Goal: Information Seeking & Learning: Learn about a topic

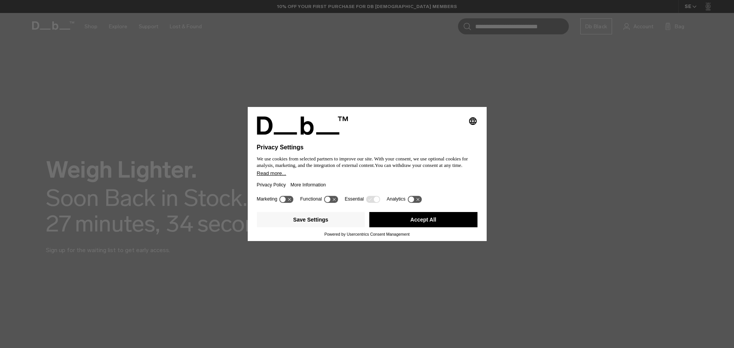
click at [419, 226] on button "Accept All" at bounding box center [423, 219] width 108 height 15
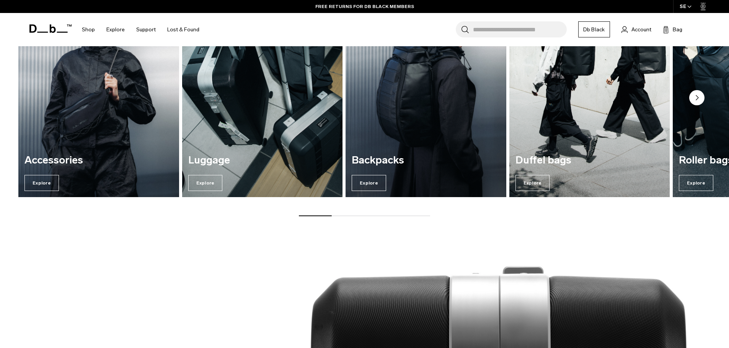
scroll to position [421, 0]
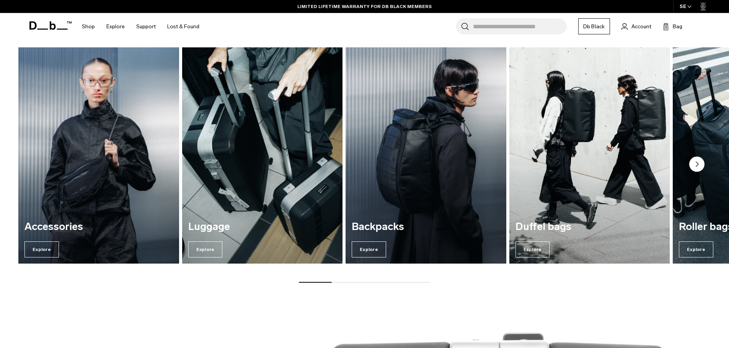
click at [96, 179] on img "1 / 7" at bounding box center [98, 155] width 165 height 223
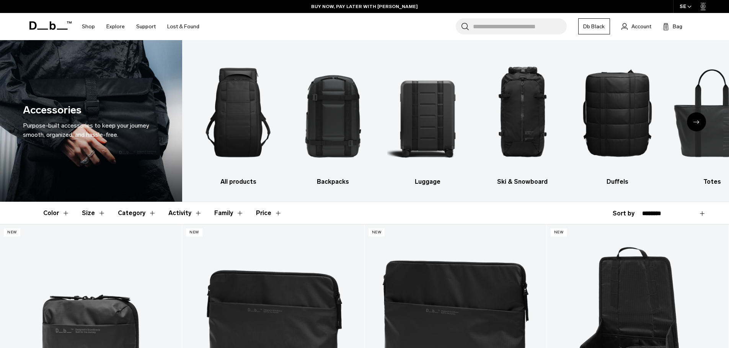
click at [691, 122] on div "Next slide" at bounding box center [696, 121] width 19 height 19
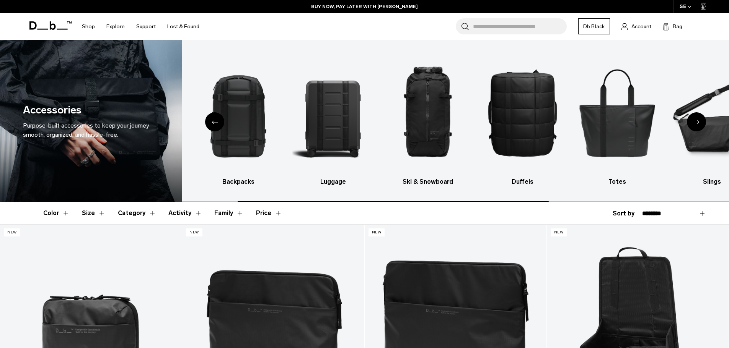
click at [691, 122] on div "Next slide" at bounding box center [696, 121] width 19 height 19
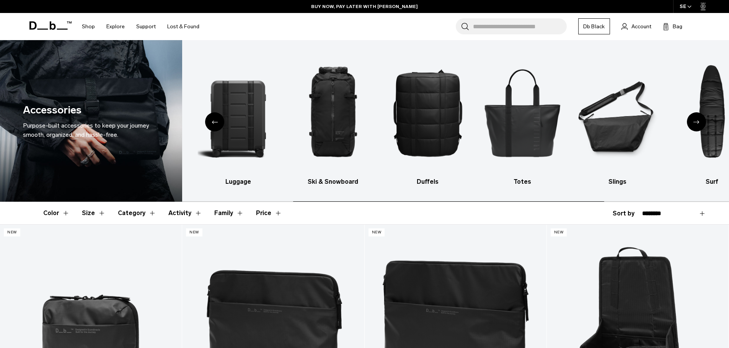
click at [691, 122] on div "Next slide" at bounding box center [696, 121] width 19 height 19
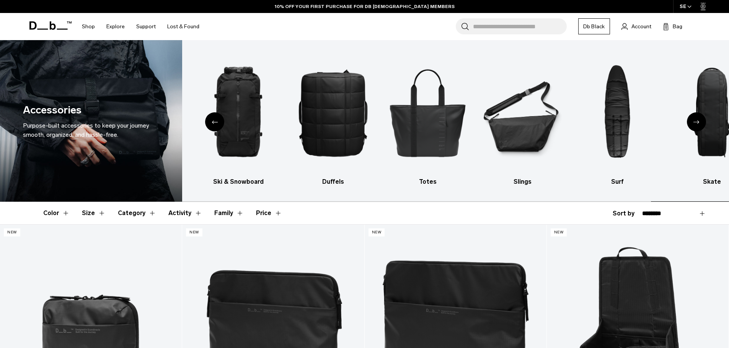
click at [691, 122] on div "Next slide" at bounding box center [696, 121] width 19 height 19
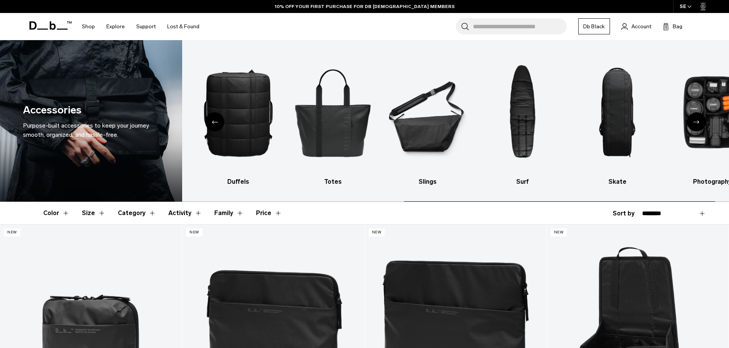
click at [691, 122] on div "Next slide" at bounding box center [696, 121] width 19 height 19
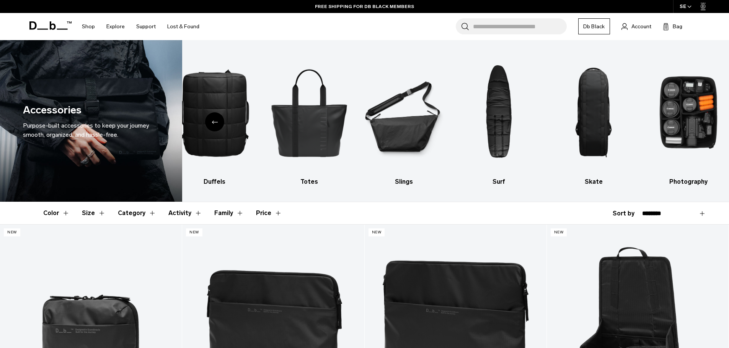
click at [221, 117] on div "Previous slide" at bounding box center [214, 121] width 19 height 19
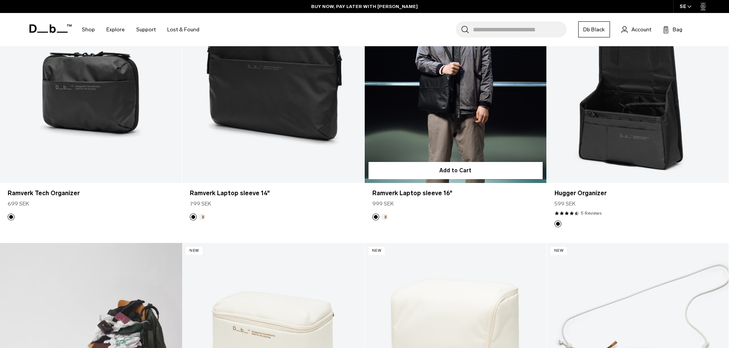
scroll to position [115, 0]
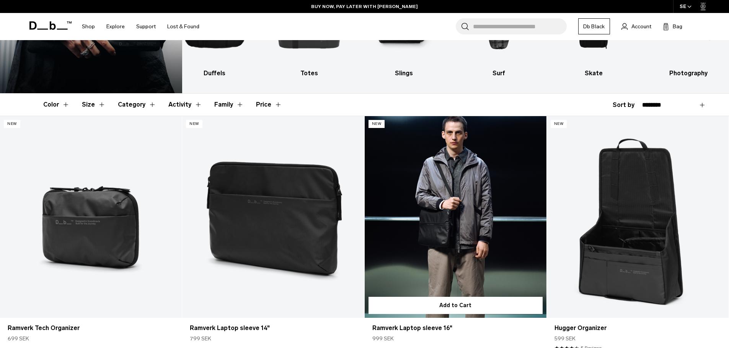
click at [443, 179] on link "Ramverk Laptop sleeve 16" at bounding box center [455, 217] width 182 height 202
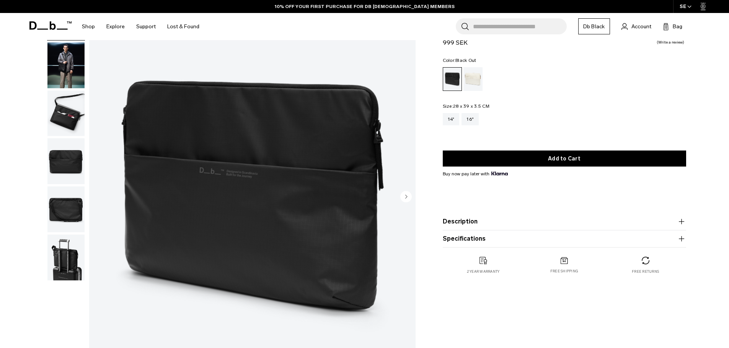
scroll to position [76, 0]
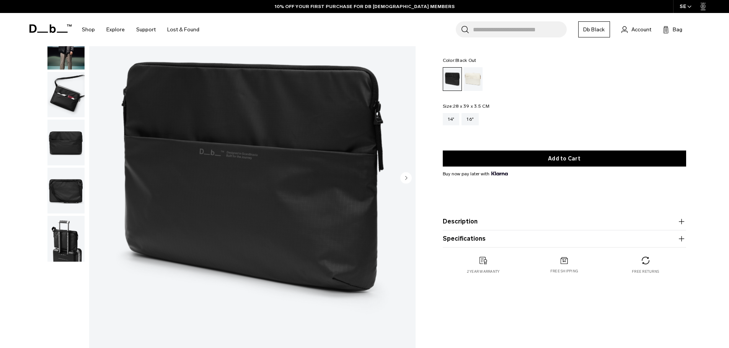
click at [408, 179] on circle "Next slide" at bounding box center [405, 177] width 11 height 11
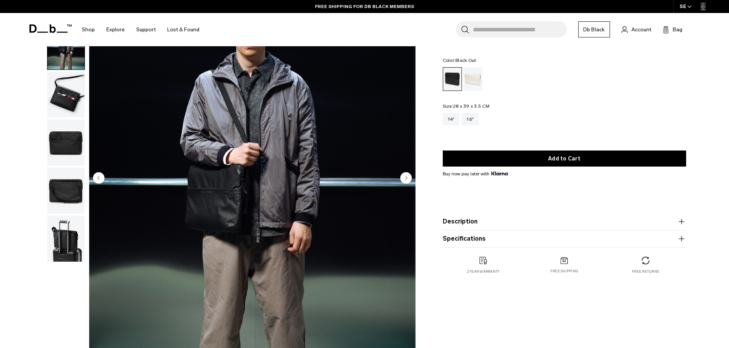
click at [408, 179] on circle "Next slide" at bounding box center [405, 177] width 11 height 11
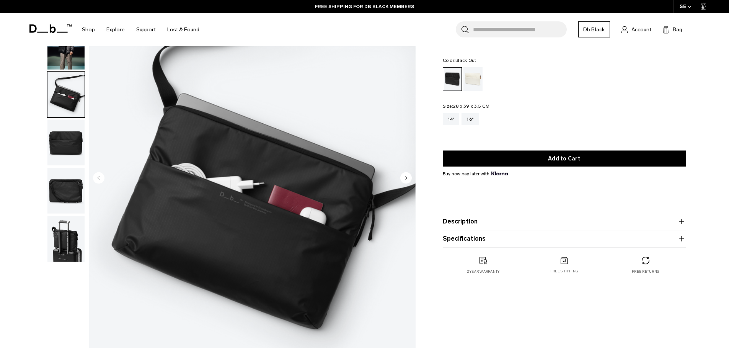
click at [408, 179] on circle "Next slide" at bounding box center [405, 177] width 11 height 11
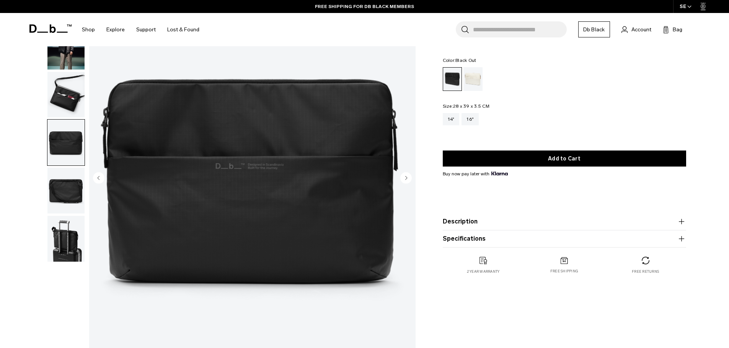
click at [408, 179] on circle "Next slide" at bounding box center [405, 177] width 11 height 11
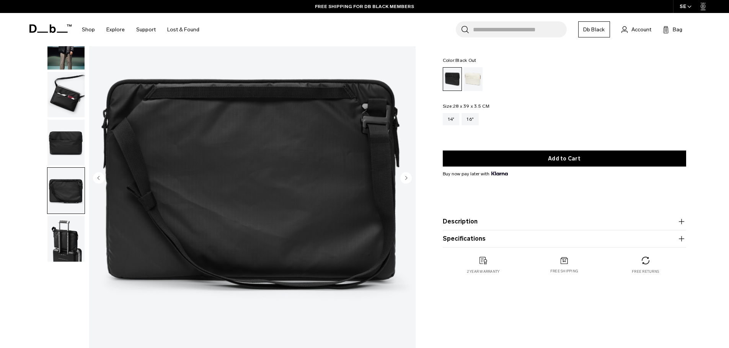
click at [408, 179] on circle "Next slide" at bounding box center [405, 177] width 11 height 11
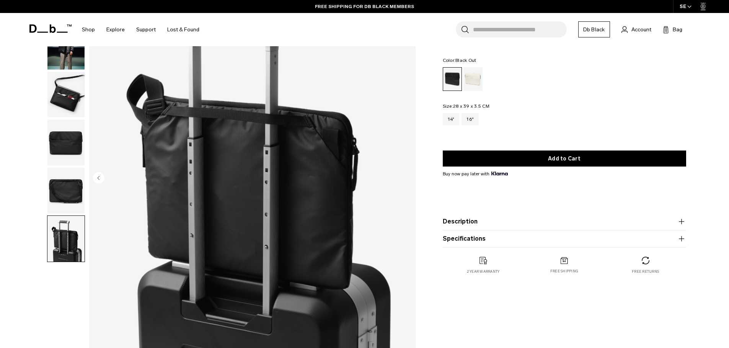
click at [408, 179] on img "6 / 6" at bounding box center [252, 178] width 326 height 407
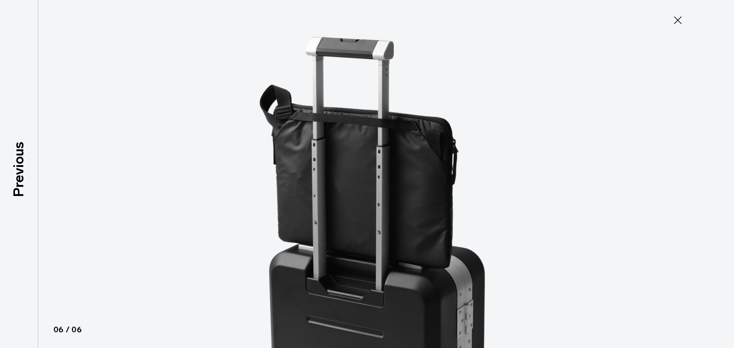
click at [675, 22] on icon at bounding box center [678, 20] width 12 height 12
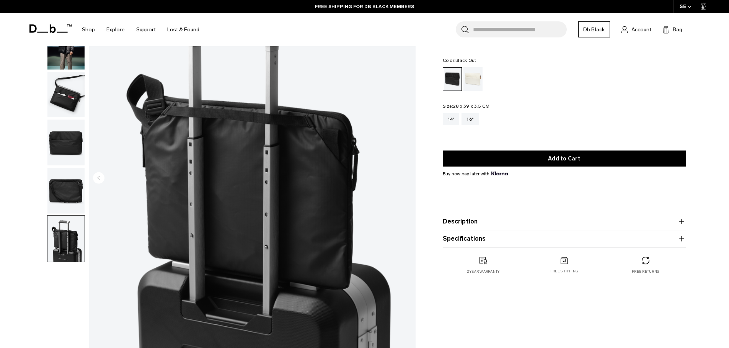
click at [101, 174] on circle "Previous slide" at bounding box center [98, 177] width 11 height 11
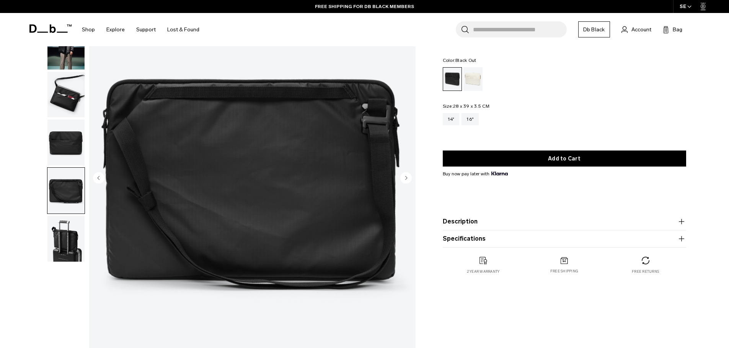
click at [101, 174] on circle "Previous slide" at bounding box center [98, 177] width 11 height 11
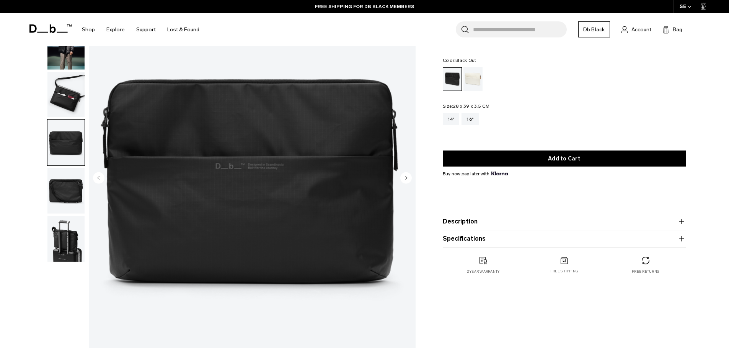
click at [104, 174] on icon "Previous slide" at bounding box center [98, 177] width 11 height 11
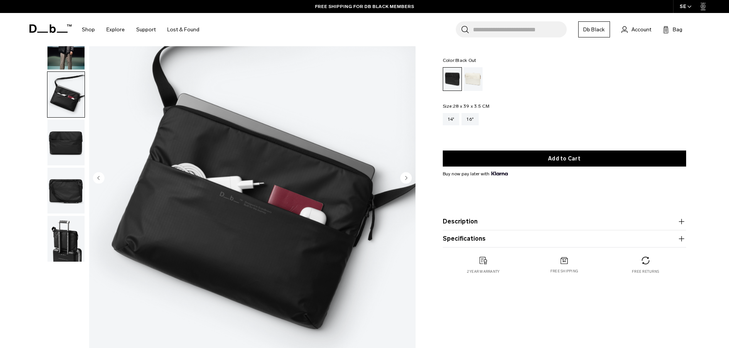
click at [104, 175] on icon "Previous slide" at bounding box center [98, 177] width 11 height 11
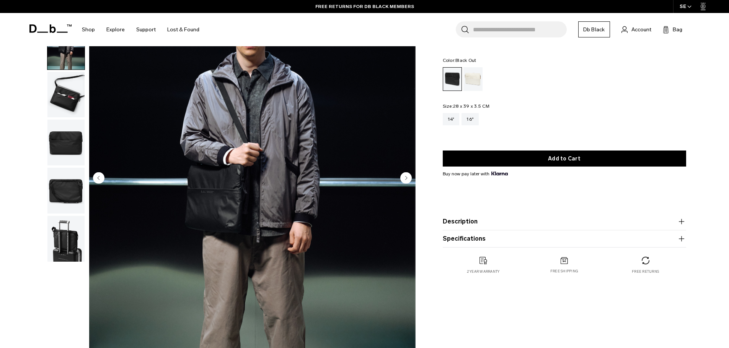
click at [104, 175] on div "02 / 06 New" at bounding box center [252, 178] width 326 height 407
click at [405, 176] on circle "Next slide" at bounding box center [405, 177] width 11 height 11
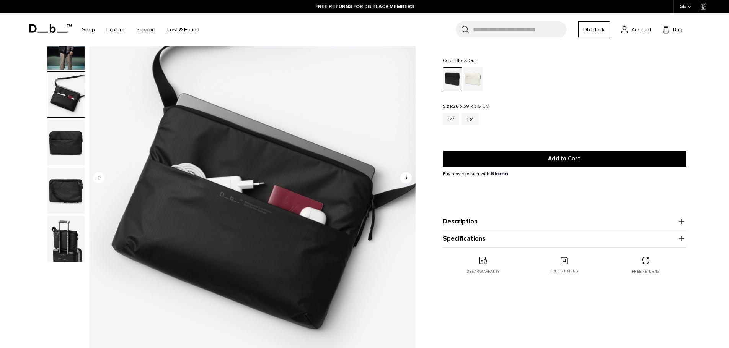
click at [405, 176] on circle "Next slide" at bounding box center [405, 177] width 11 height 11
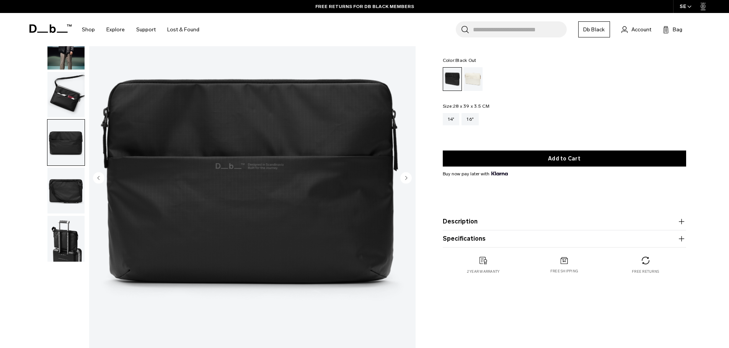
click at [405, 176] on circle "Next slide" at bounding box center [405, 177] width 11 height 11
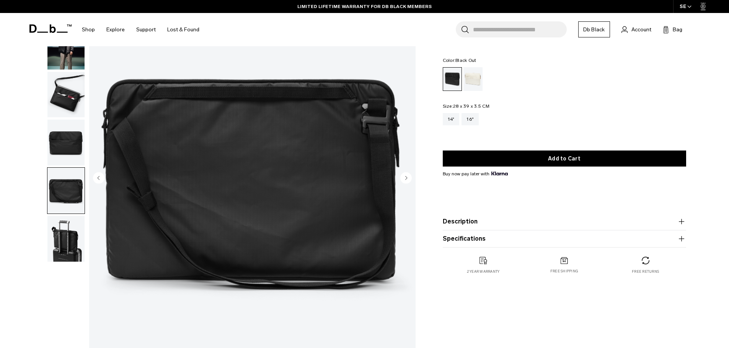
click at [683, 239] on icon "button" at bounding box center [681, 238] width 9 height 9
click at [685, 226] on icon "button" at bounding box center [681, 221] width 9 height 9
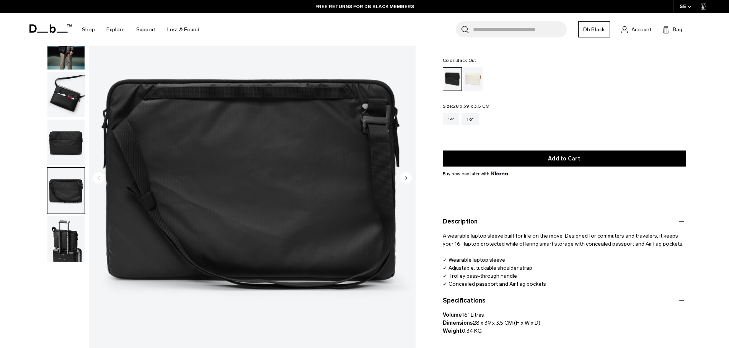
click at [406, 174] on circle "Next slide" at bounding box center [405, 177] width 11 height 11
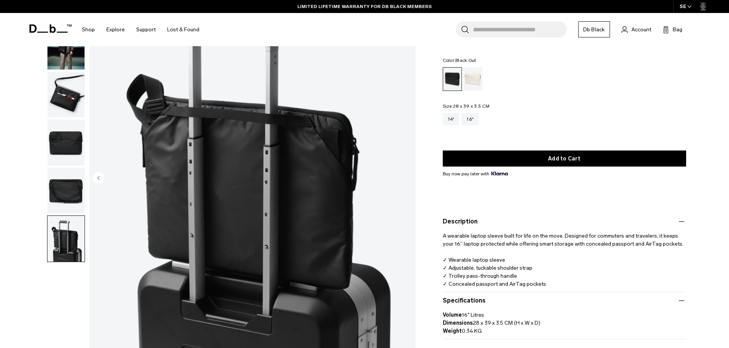
click at [102, 177] on circle "Previous slide" at bounding box center [98, 177] width 11 height 11
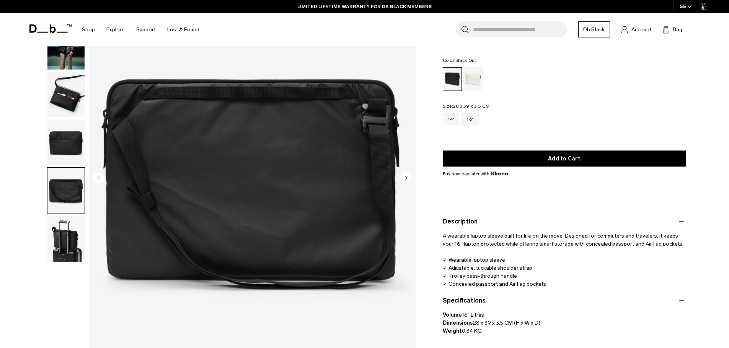
click at [102, 177] on circle "Previous slide" at bounding box center [98, 177] width 11 height 11
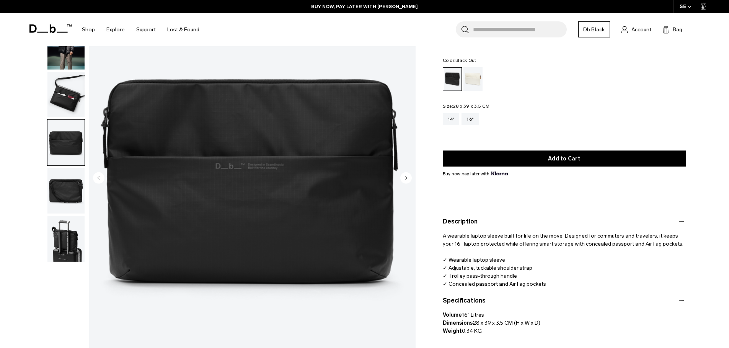
click at [102, 177] on circle "Previous slide" at bounding box center [98, 177] width 11 height 11
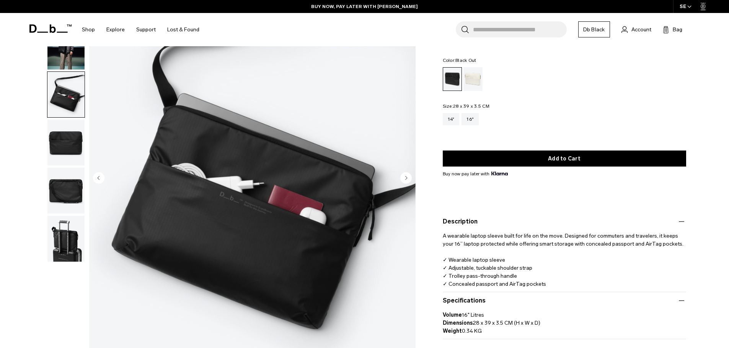
click at [102, 177] on circle "Previous slide" at bounding box center [98, 177] width 11 height 11
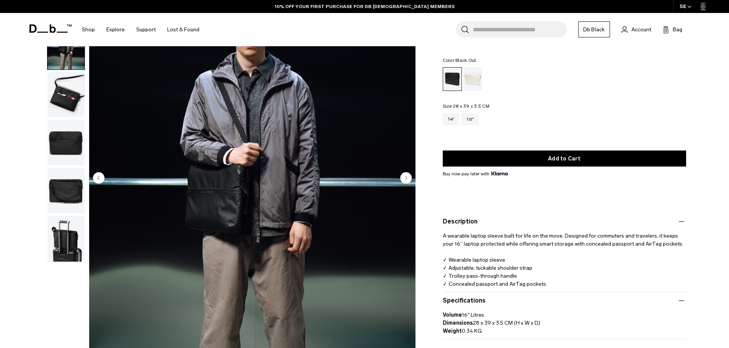
click at [102, 177] on circle "Previous slide" at bounding box center [98, 177] width 11 height 11
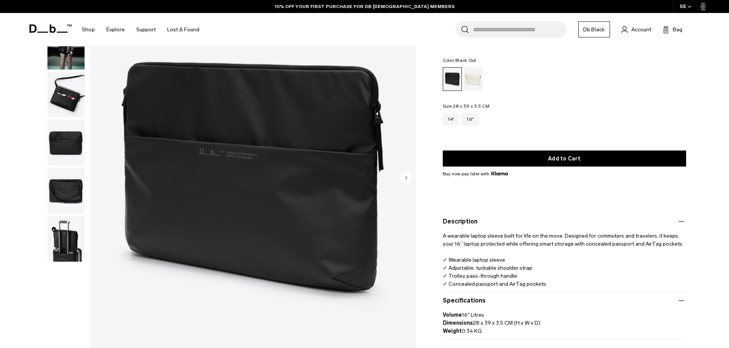
click at [70, 140] on img "button" at bounding box center [65, 143] width 37 height 46
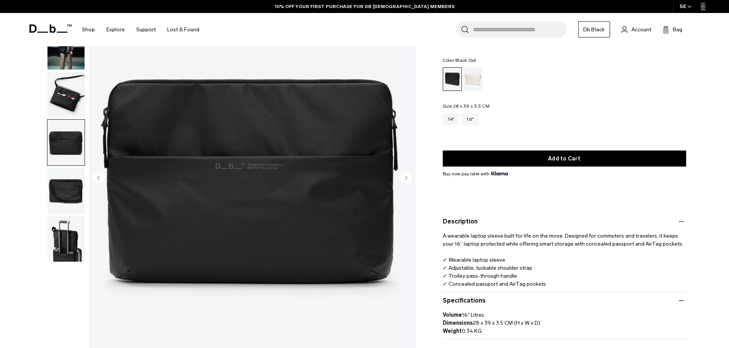
click at [69, 167] on ul at bounding box center [66, 118] width 38 height 287
click at [64, 230] on img "button" at bounding box center [65, 239] width 37 height 46
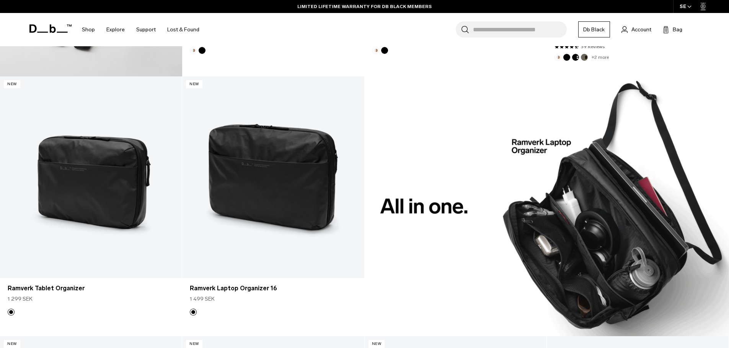
scroll to position [682, 0]
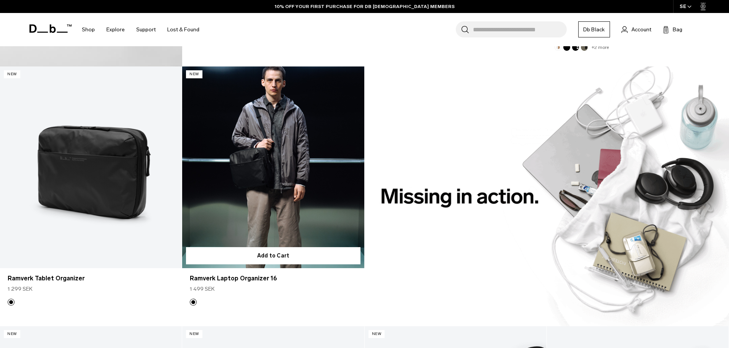
click at [306, 175] on link "Ramverk Laptop Organizer 16" at bounding box center [273, 168] width 182 height 202
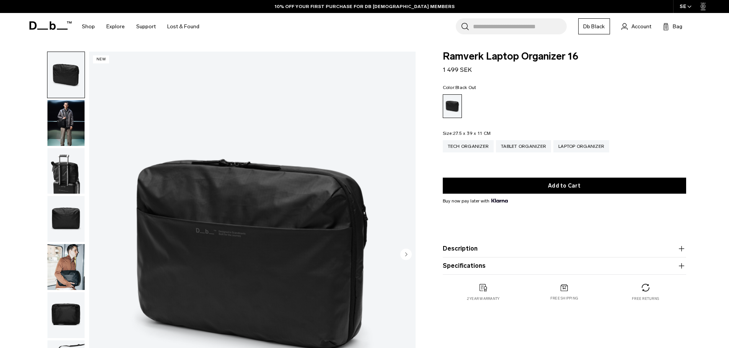
click at [410, 258] on circle "Next slide" at bounding box center [405, 254] width 11 height 11
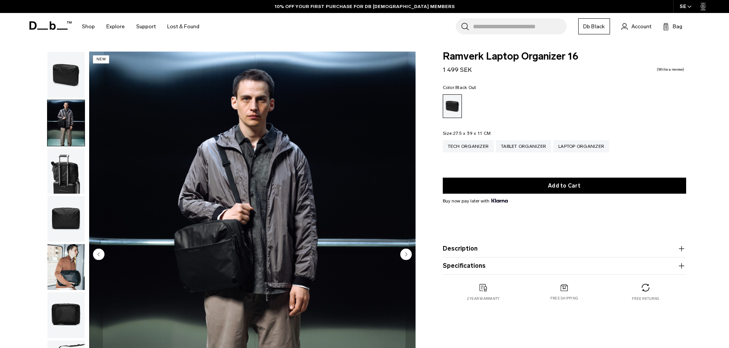
click at [410, 257] on circle "Next slide" at bounding box center [405, 254] width 11 height 11
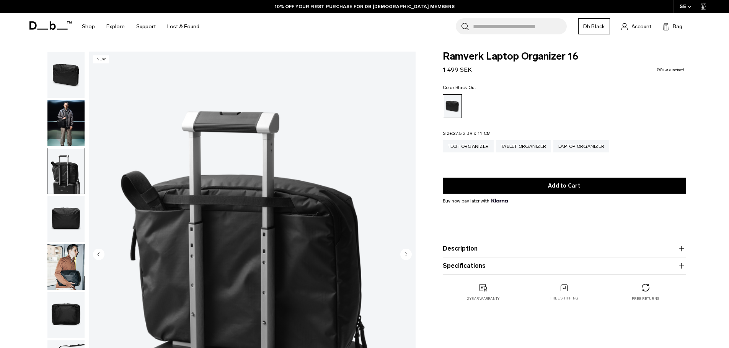
click at [409, 257] on circle "Next slide" at bounding box center [405, 254] width 11 height 11
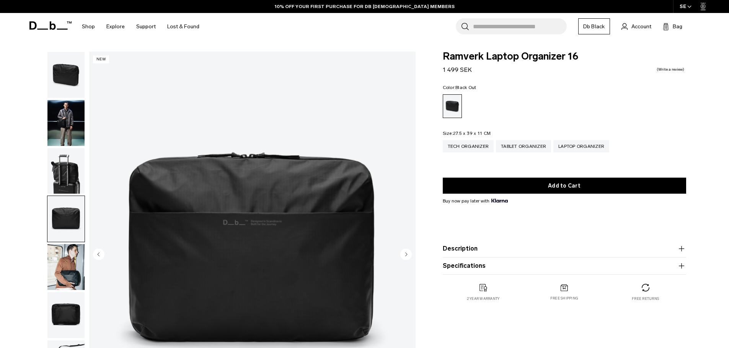
click at [409, 257] on circle "Next slide" at bounding box center [405, 254] width 11 height 11
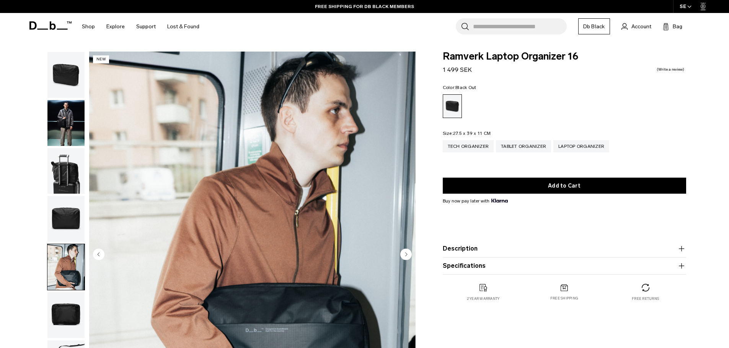
click at [408, 256] on circle "Next slide" at bounding box center [405, 254] width 11 height 11
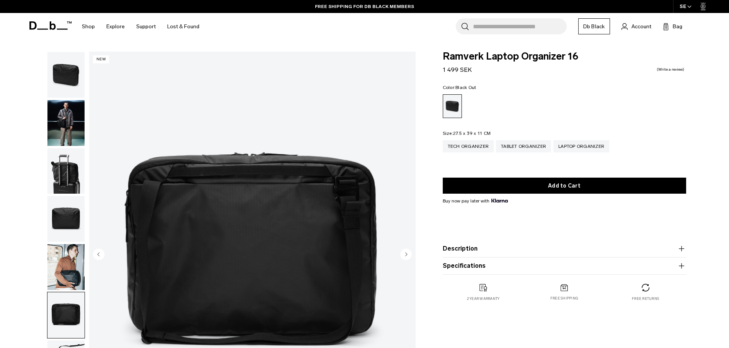
click at [408, 256] on circle "Next slide" at bounding box center [405, 254] width 11 height 11
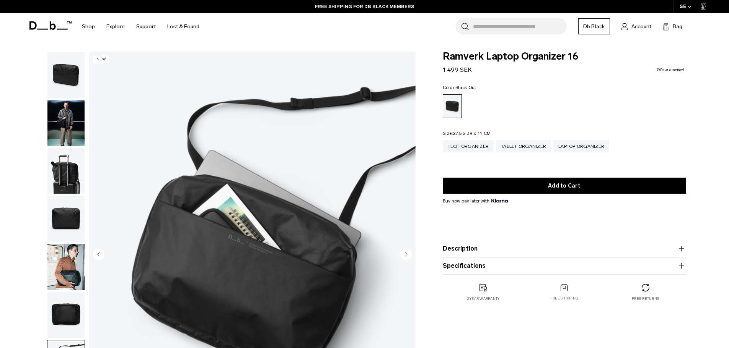
click at [408, 256] on circle "Next slide" at bounding box center [405, 254] width 11 height 11
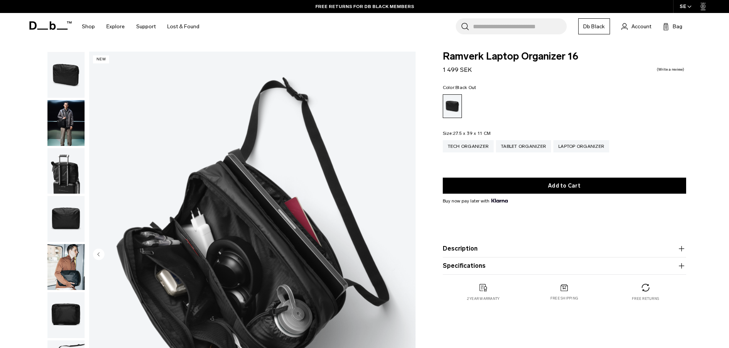
click at [408, 256] on img "8 / 8" at bounding box center [252, 255] width 326 height 407
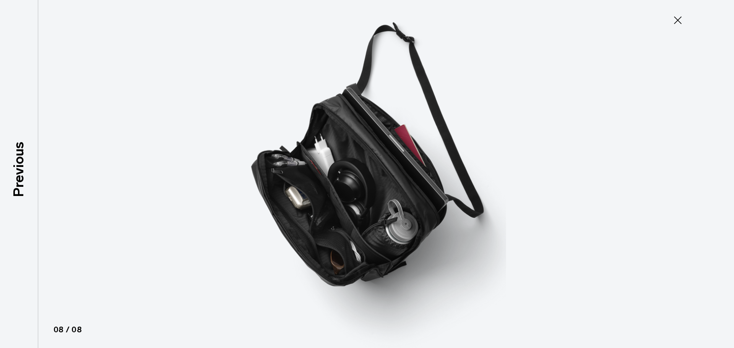
click at [679, 18] on icon at bounding box center [678, 20] width 12 height 12
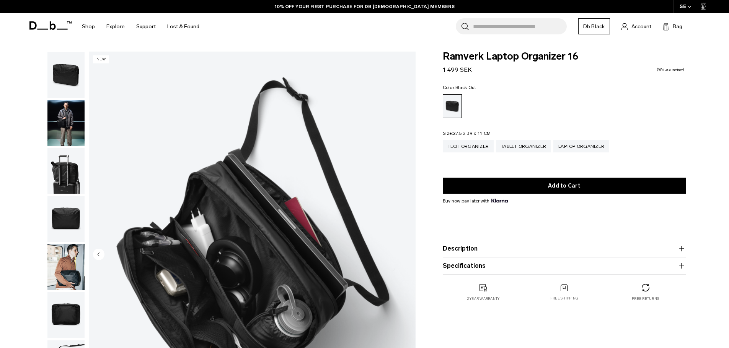
click at [63, 86] on img "button" at bounding box center [65, 75] width 37 height 46
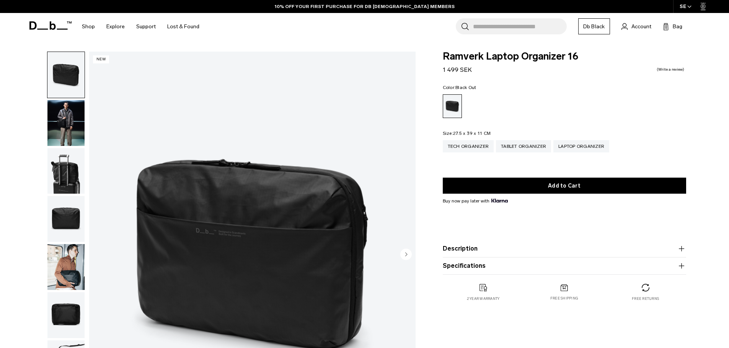
click at [72, 104] on img "button" at bounding box center [65, 123] width 37 height 46
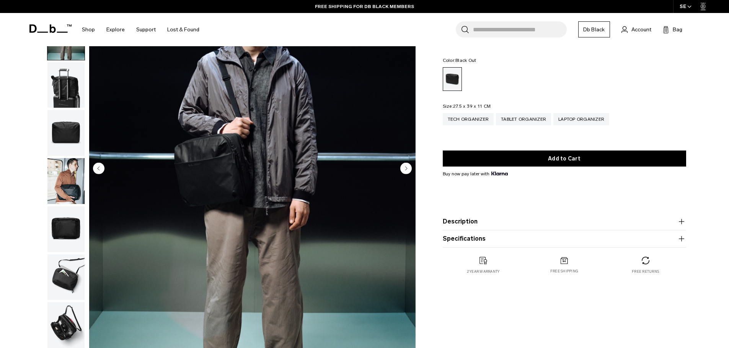
scroll to position [76, 0]
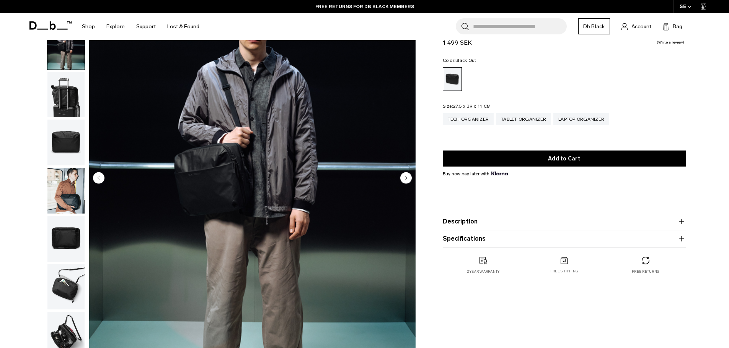
click at [405, 181] on circle "Next slide" at bounding box center [405, 177] width 11 height 11
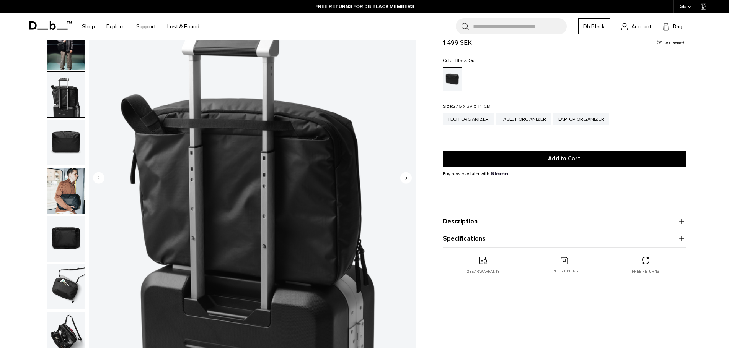
click at [399, 182] on img "3 / 8" at bounding box center [252, 178] width 326 height 407
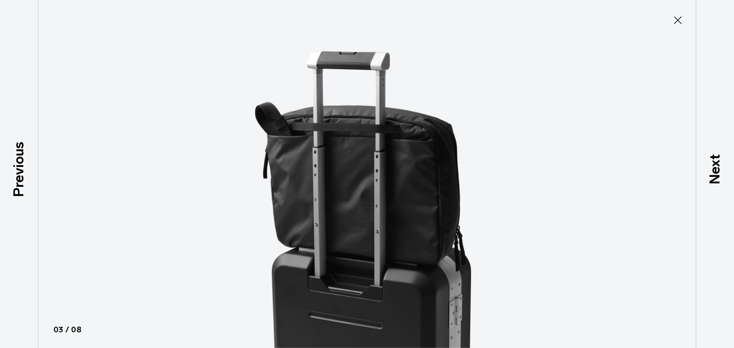
click at [676, 24] on icon at bounding box center [678, 20] width 12 height 12
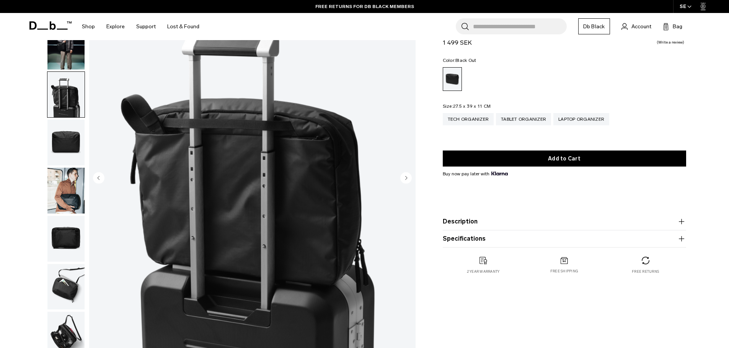
click at [99, 181] on circle "Previous slide" at bounding box center [98, 177] width 11 height 11
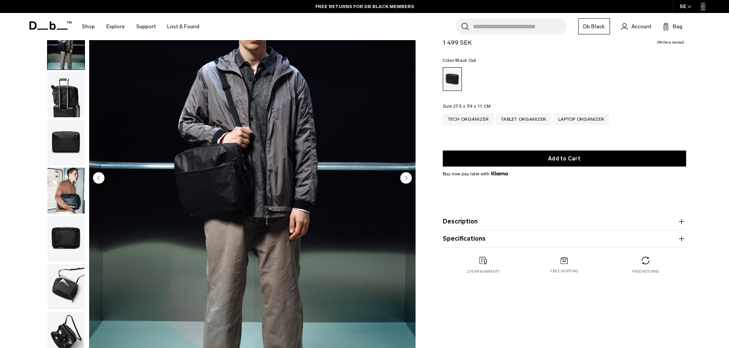
click at [99, 181] on circle "Previous slide" at bounding box center [98, 177] width 11 height 11
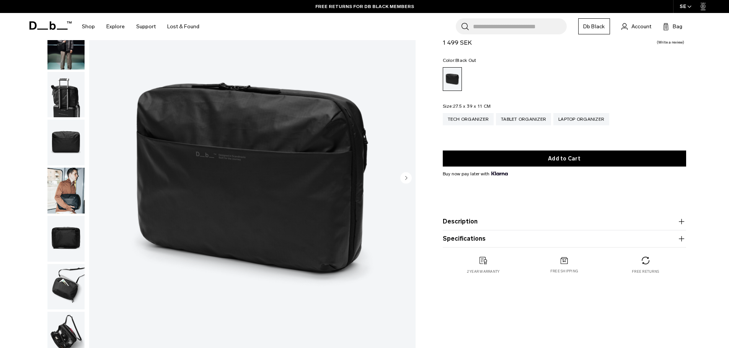
click at [99, 181] on img "1 / 8" at bounding box center [252, 178] width 326 height 407
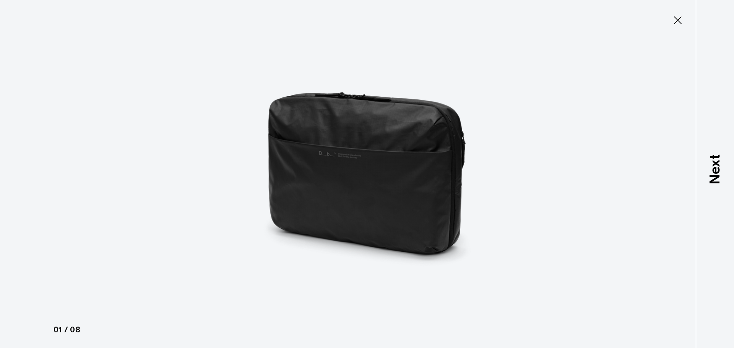
click at [99, 181] on div at bounding box center [367, 174] width 734 height 348
click at [667, 16] on button "Close" at bounding box center [677, 20] width 25 height 16
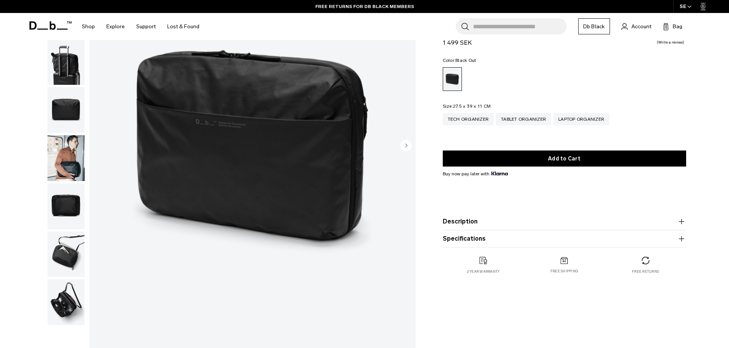
scroll to position [153, 0]
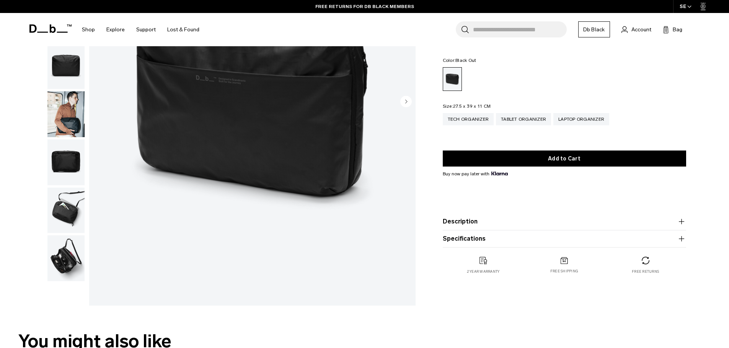
click at [69, 257] on img "button" at bounding box center [65, 259] width 37 height 46
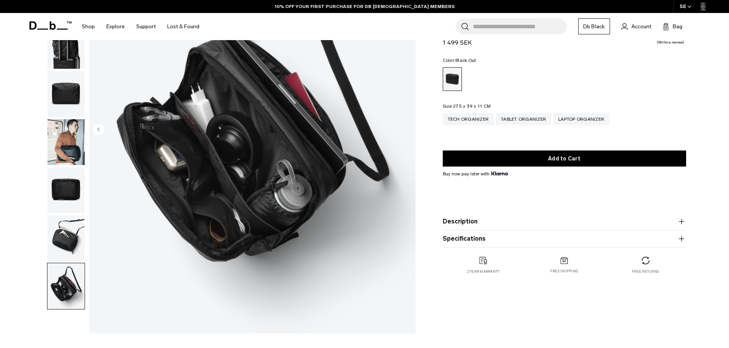
scroll to position [0, 0]
